Goal: Task Accomplishment & Management: Complete application form

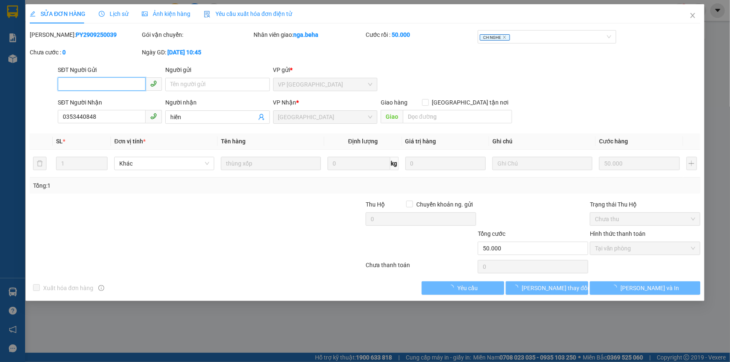
type input "0353440848"
type input "hiền"
type input "50.000"
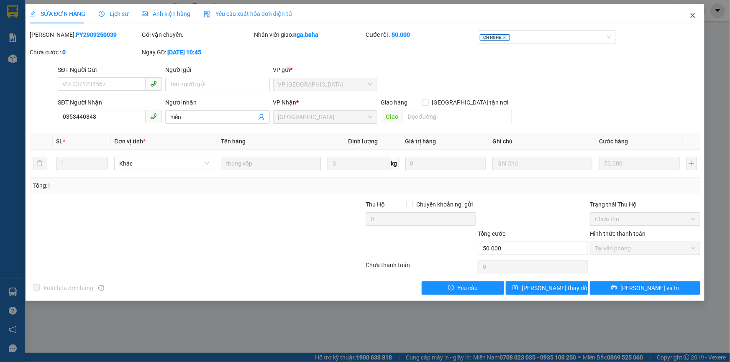
click at [695, 17] on icon "close" at bounding box center [693, 15] width 7 height 7
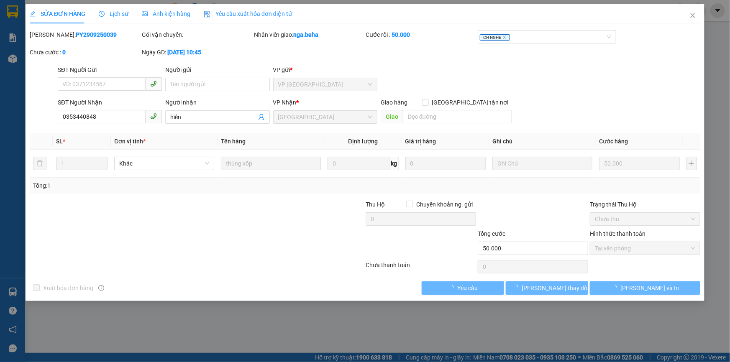
type input "0353440848"
type input "hiền"
type input "50.000"
type input "0353440848"
type input "hiền"
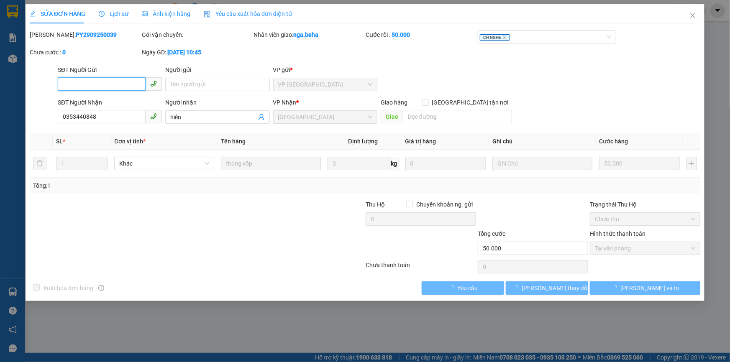
type input "50.000"
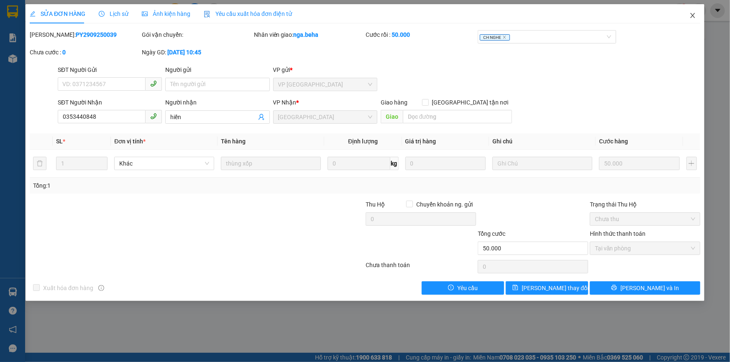
click at [693, 18] on icon "close" at bounding box center [693, 15] width 7 height 7
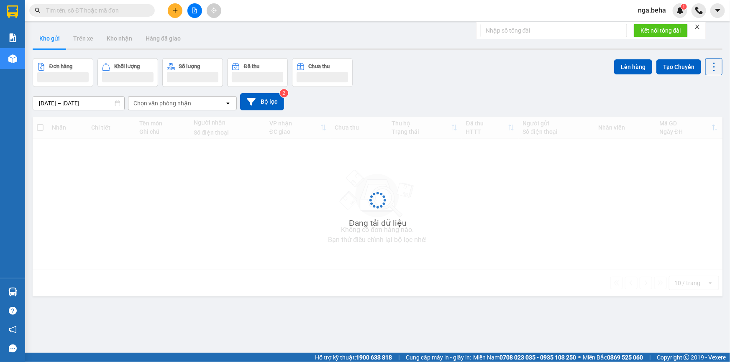
click at [95, 8] on input "text" at bounding box center [95, 10] width 99 height 9
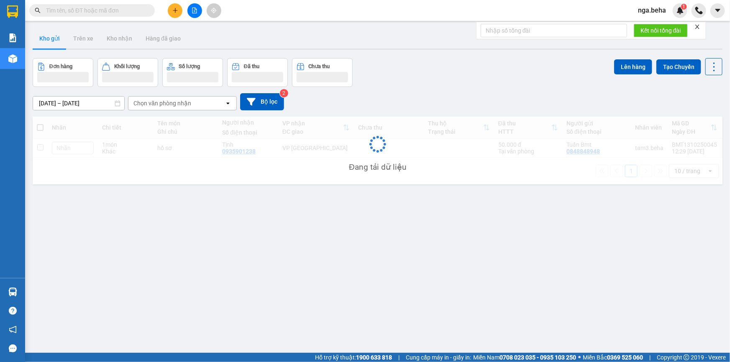
click at [95, 8] on input "text" at bounding box center [95, 10] width 99 height 9
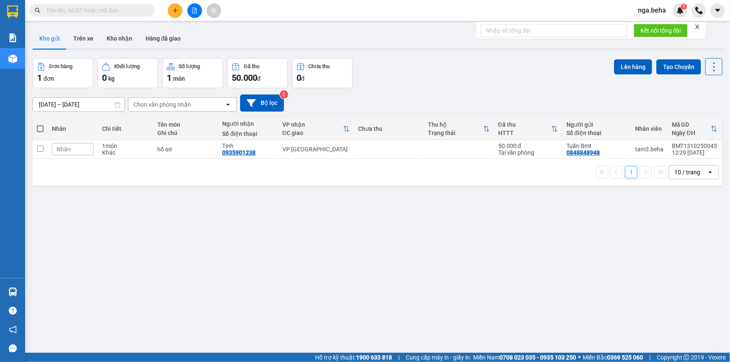
click at [95, 8] on input "text" at bounding box center [95, 10] width 99 height 9
paste input "0859880639"
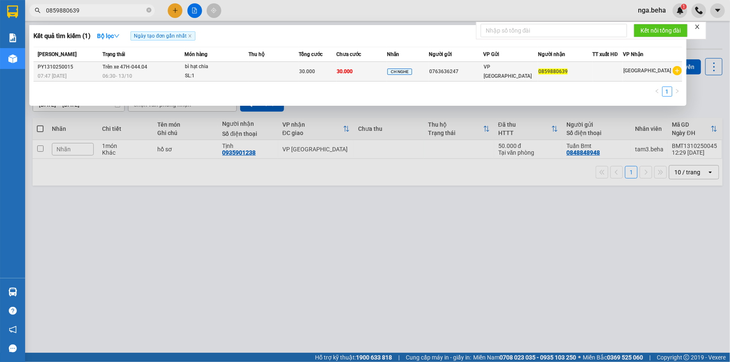
type input "0859880639"
click at [237, 72] on div "SL: 1" at bounding box center [216, 76] width 63 height 9
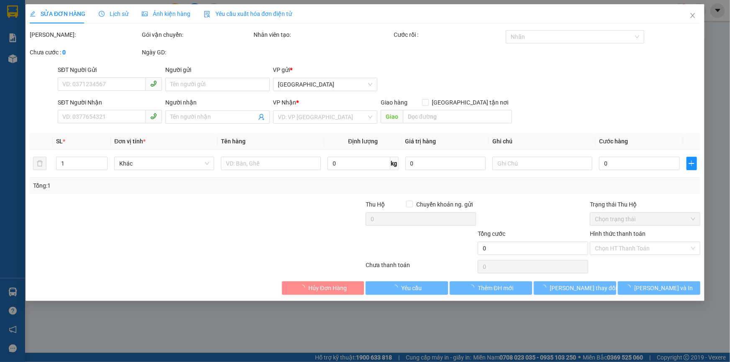
type input "0763636247"
type input "0859880639"
type input "30.000"
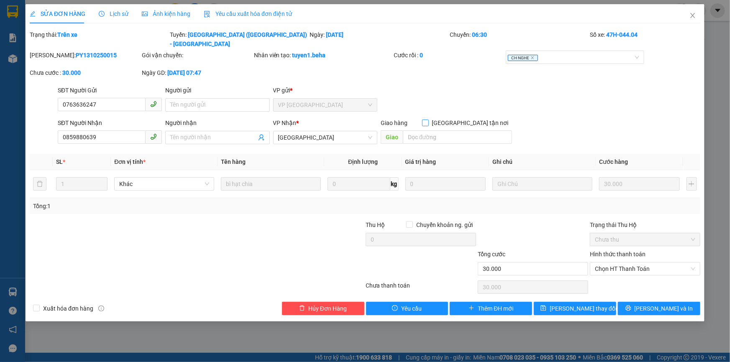
click at [474, 118] on span "Giao tận nơi" at bounding box center [470, 122] width 83 height 9
click at [428, 120] on input "Giao tận nơi" at bounding box center [425, 123] width 6 height 6
checkbox input "true"
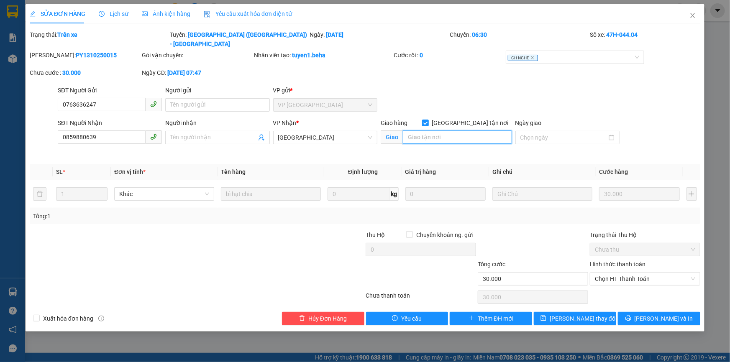
click at [463, 131] on input "search" at bounding box center [457, 137] width 109 height 13
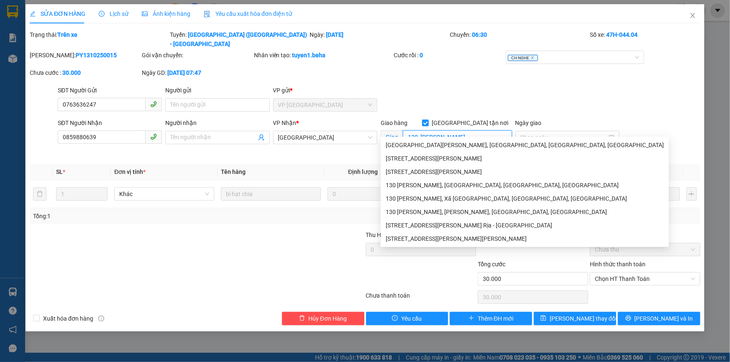
click at [418, 131] on input "130 trần bình trọng" at bounding box center [457, 137] width 109 height 13
type input "130 trần bình trọng"
click at [437, 96] on div "SĐT Người Gửi 0763636247 Người gửi Tên người gửi VP gửi * VP PHÚ YÊN" at bounding box center [379, 100] width 646 height 29
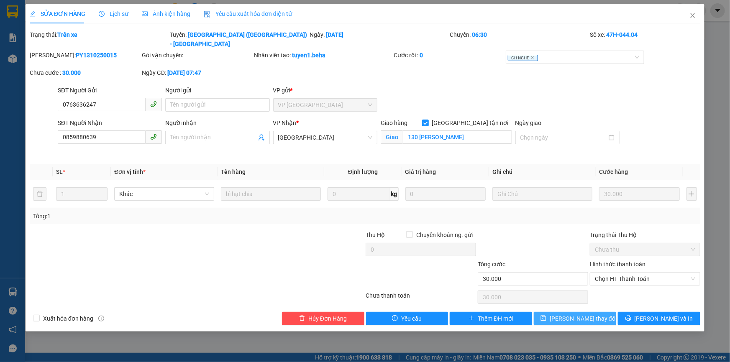
click at [576, 314] on span "Lưu thay đổi" at bounding box center [583, 318] width 67 height 9
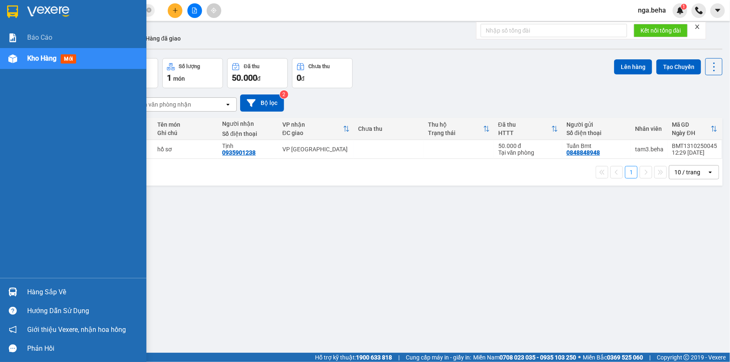
click at [26, 58] on div "Kho hàng mới" at bounding box center [73, 58] width 146 height 21
click at [54, 57] on div "ver 1.8.146 Kho gửi Trên xe Kho nhận Hàng đã giao Đơn hàng 1 đơn Khối lượng 0 k…" at bounding box center [377, 206] width 697 height 362
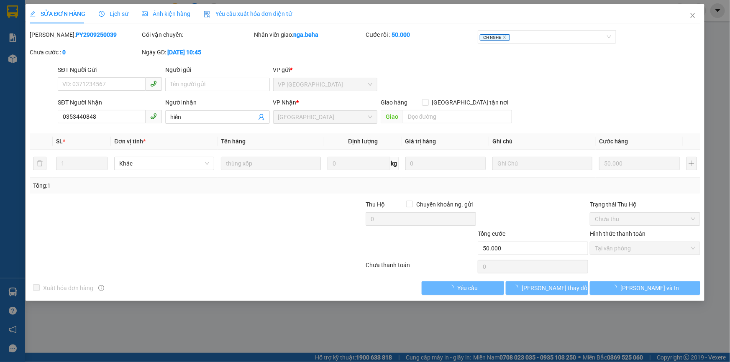
type input "0353440848"
type input "hiền"
type input "50.000"
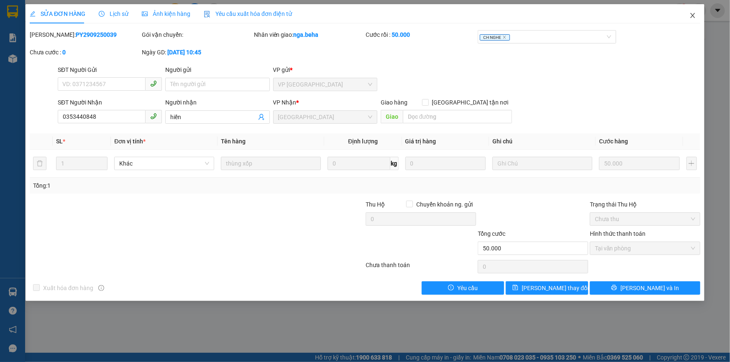
click at [694, 16] on icon "close" at bounding box center [693, 15] width 7 height 7
